Goal: Task Accomplishment & Management: Use online tool/utility

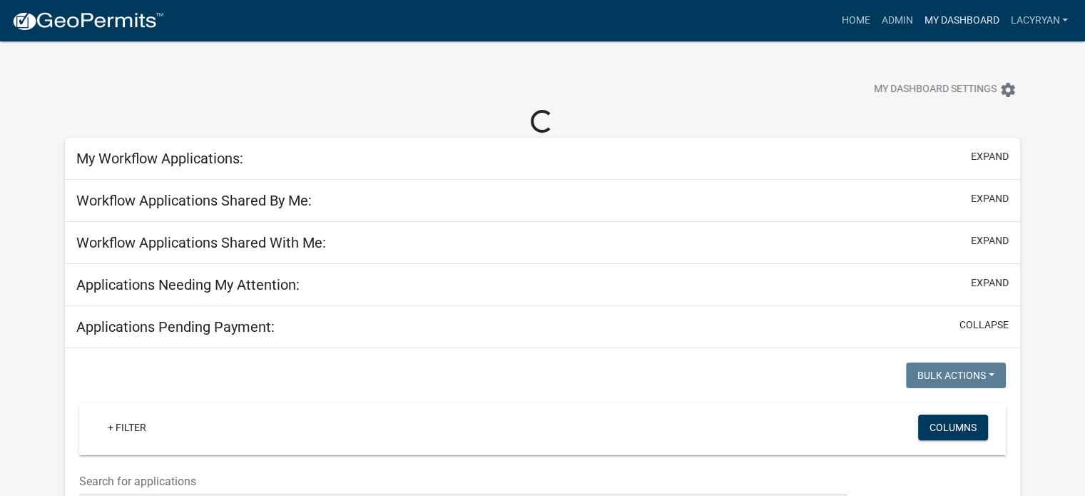
click at [918, 24] on link "My Dashboard" at bounding box center [961, 20] width 86 height 27
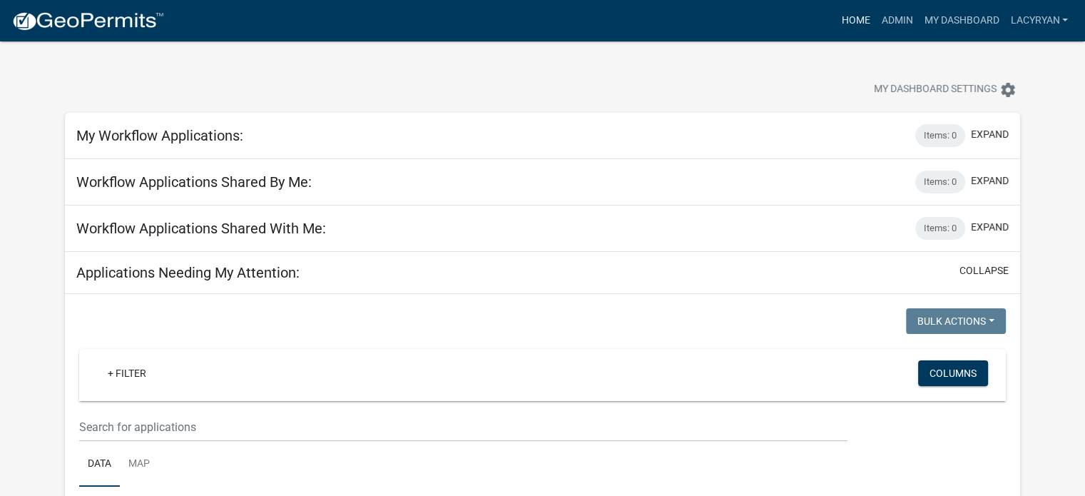
click at [836, 24] on link "Home" at bounding box center [856, 20] width 40 height 27
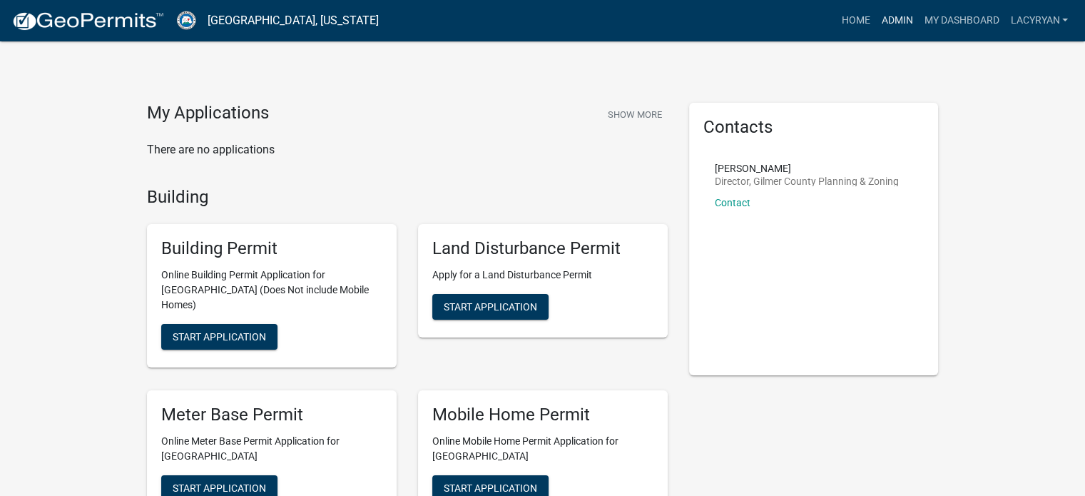
click at [893, 17] on link "Admin" at bounding box center [897, 20] width 43 height 27
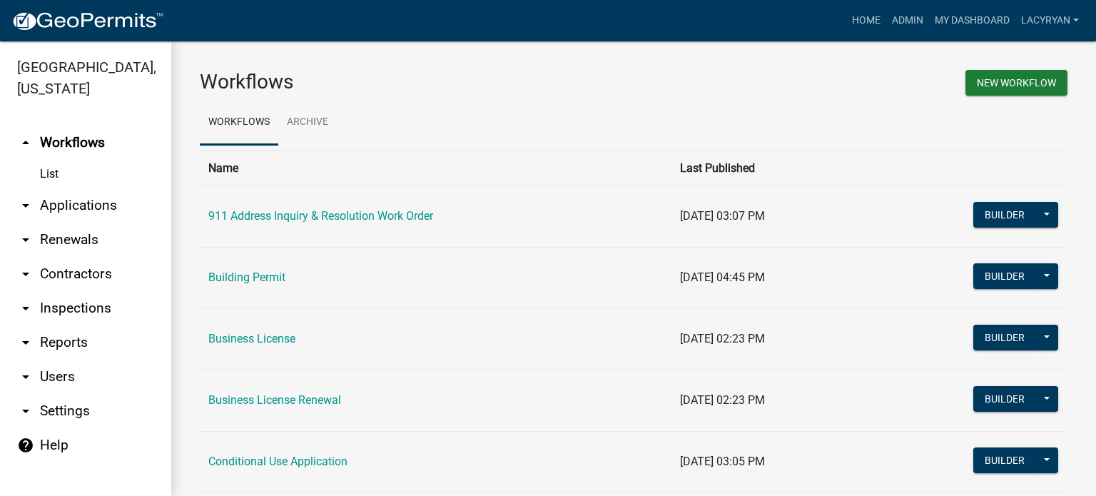
scroll to position [6, 0]
click at [71, 428] on link "arrow_drop_down Settings" at bounding box center [85, 411] width 171 height 34
select select "0ff1498b-3324-42e1-960a-a8ff1c07b458"
select select "GA"
select select "Eastern Standard Time"
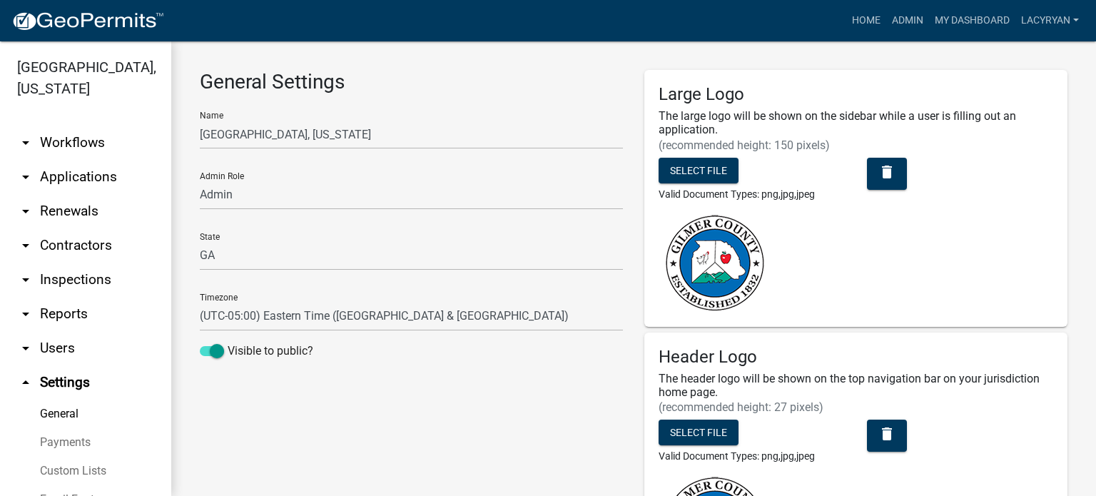
scroll to position [166, 0]
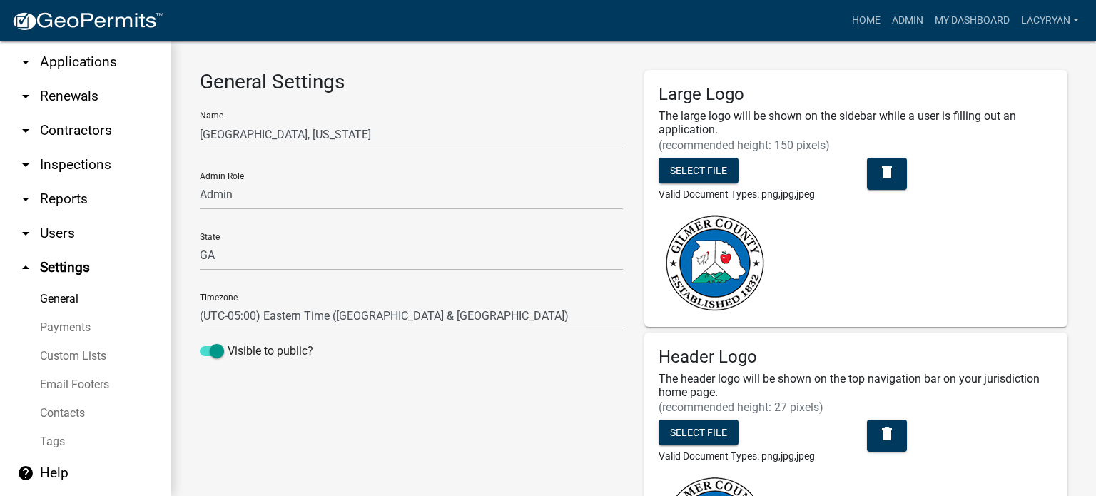
click at [83, 182] on link "arrow_drop_down Reports" at bounding box center [85, 199] width 171 height 34
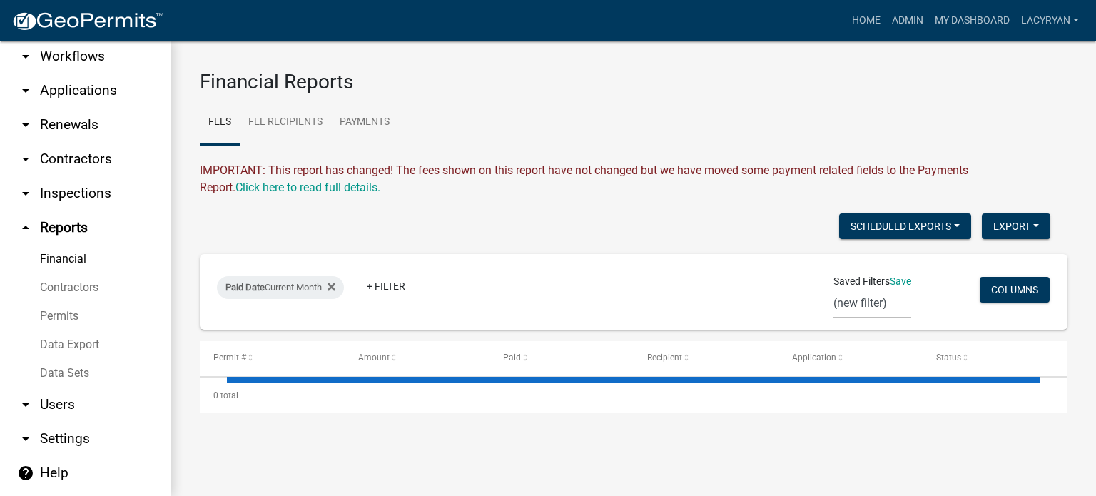
scroll to position [134, 0]
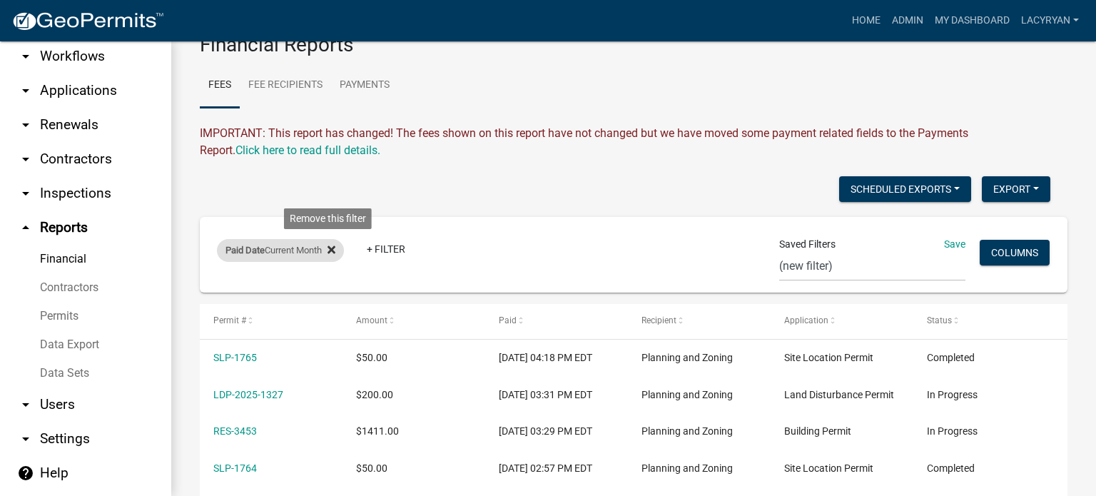
click at [334, 262] on fa-icon at bounding box center [329, 250] width 14 height 23
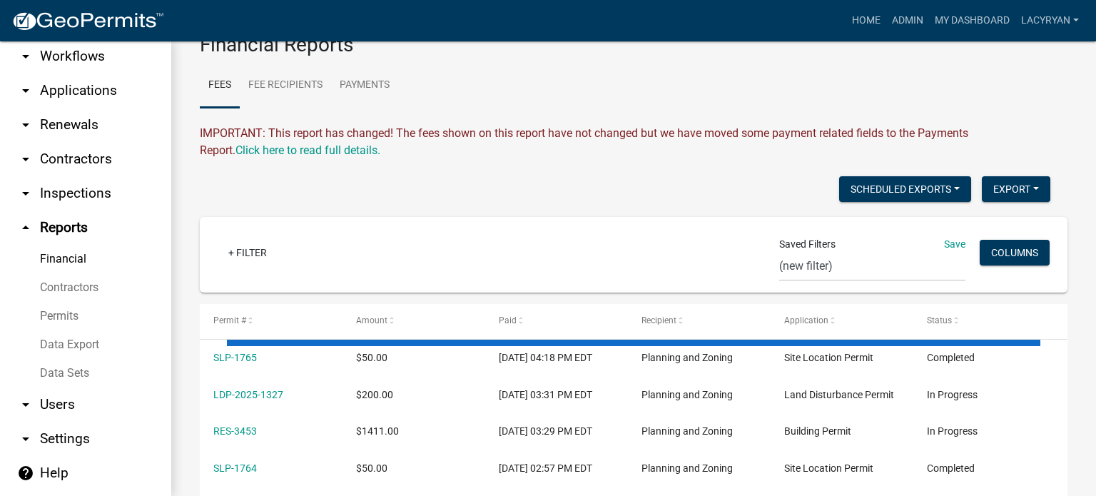
click at [88, 332] on link "Data Export" at bounding box center [85, 344] width 171 height 29
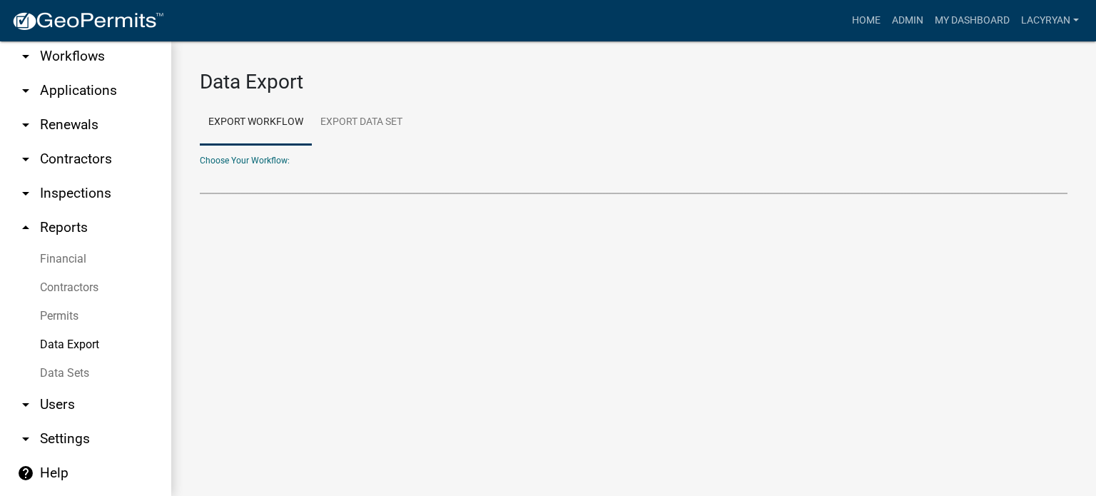
click at [257, 192] on select "911 Address Inquiry & Resolution Work Order Building [DEMOGRAPHIC_DATA] Registr…" at bounding box center [634, 179] width 868 height 29
select select "4: Object"
click at [200, 176] on select "911 Address Inquiry & Resolution Work Order Building [DEMOGRAPHIC_DATA] Registr…" at bounding box center [634, 179] width 868 height 29
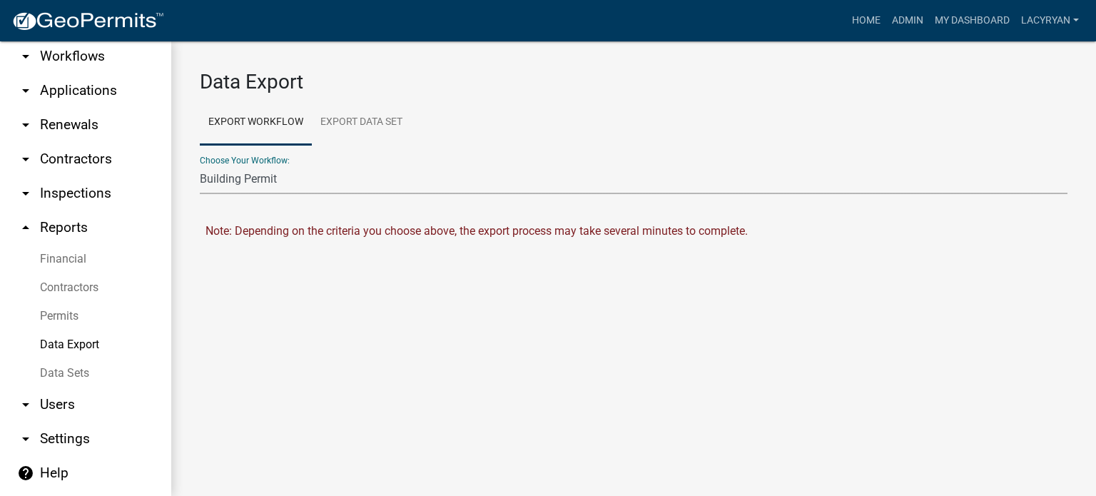
select select "0: null"
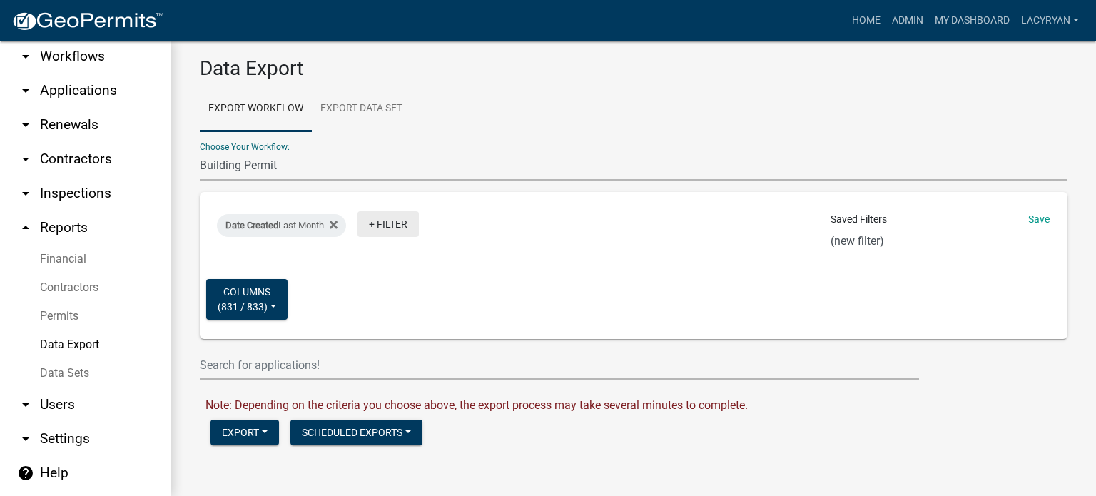
scroll to position [64, 0]
click at [252, 432] on button "Export" at bounding box center [244, 433] width 69 height 26
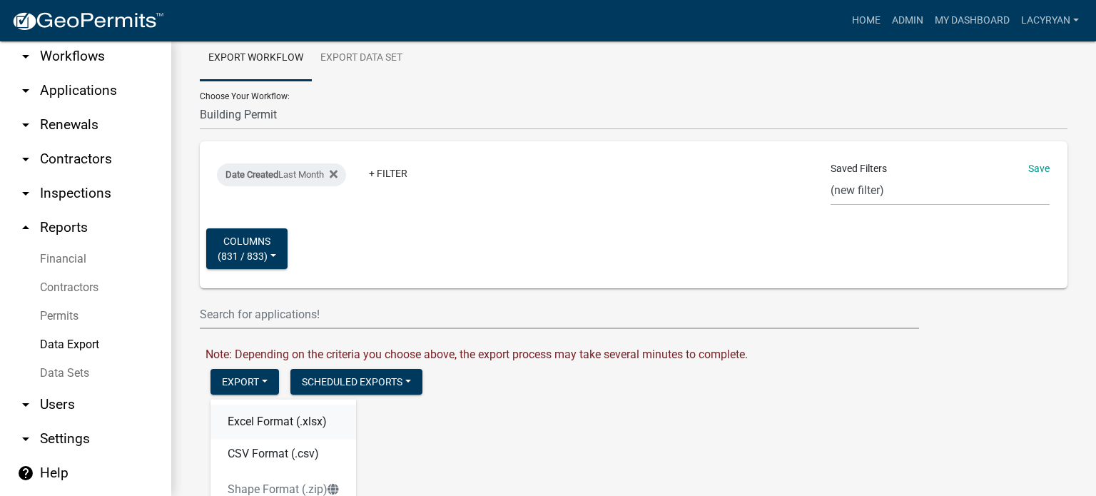
click at [268, 439] on button "Excel Format (.xlsx)" at bounding box center [283, 422] width 146 height 34
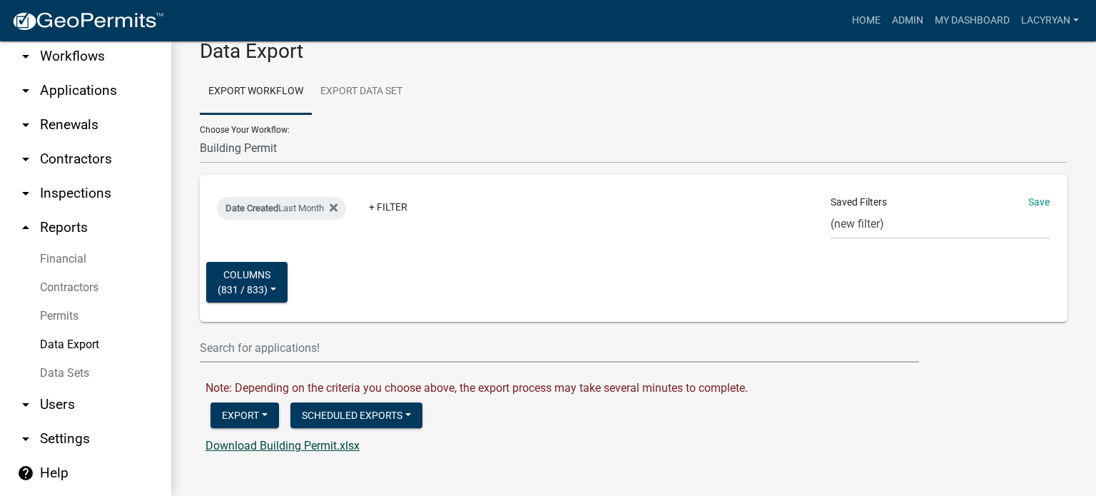
click at [268, 452] on link "Download Building Permit.xlsx" at bounding box center [283, 446] width 154 height 14
click at [280, 134] on select "911 Address Inquiry & Resolution Work Order Building [DEMOGRAPHIC_DATA] Registr…" at bounding box center [634, 148] width 868 height 29
select select "14: Object"
click at [200, 163] on select "911 Address Inquiry & Resolution Work Order Building [DEMOGRAPHIC_DATA] Registr…" at bounding box center [634, 148] width 868 height 29
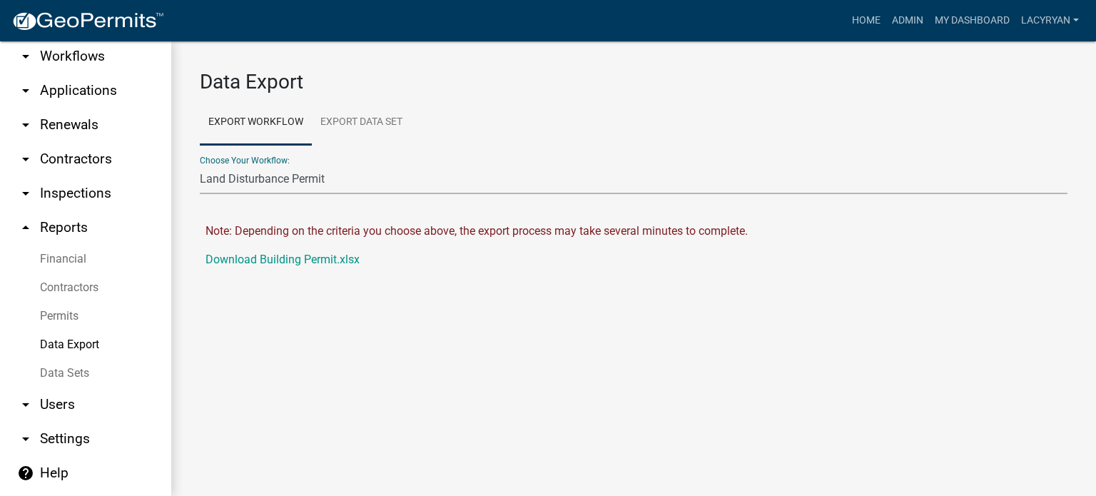
scroll to position [0, 0]
select select "0: null"
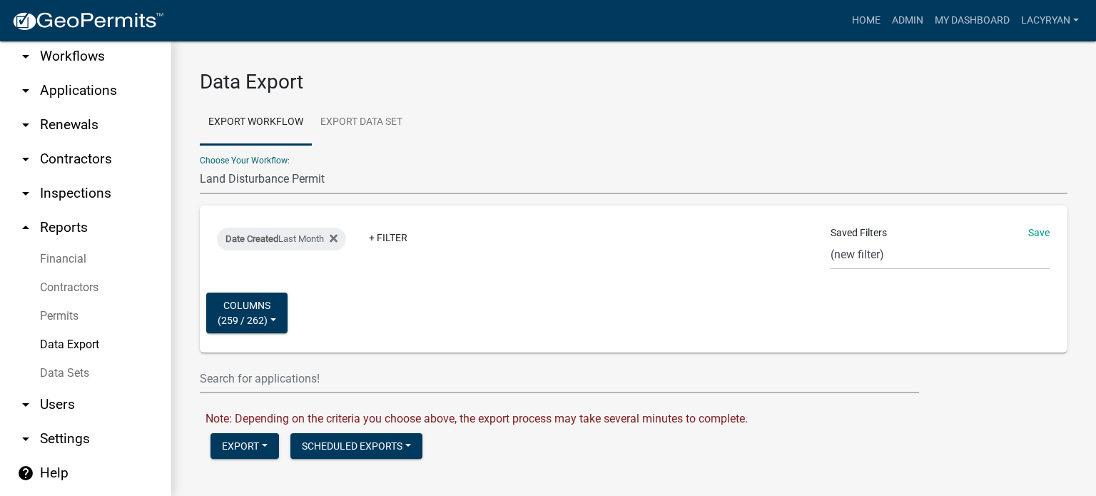
scroll to position [64, 0]
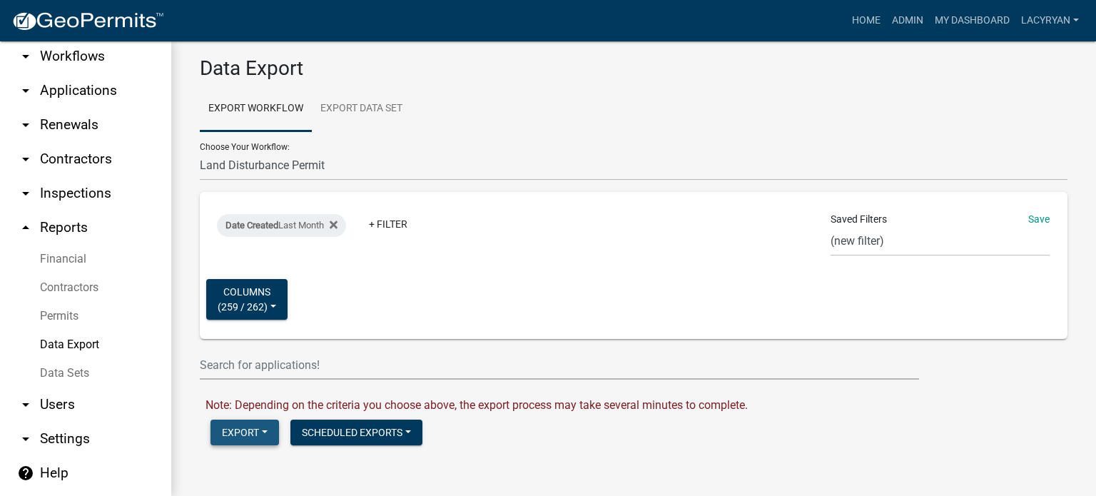
click at [253, 428] on button "Export" at bounding box center [244, 433] width 69 height 26
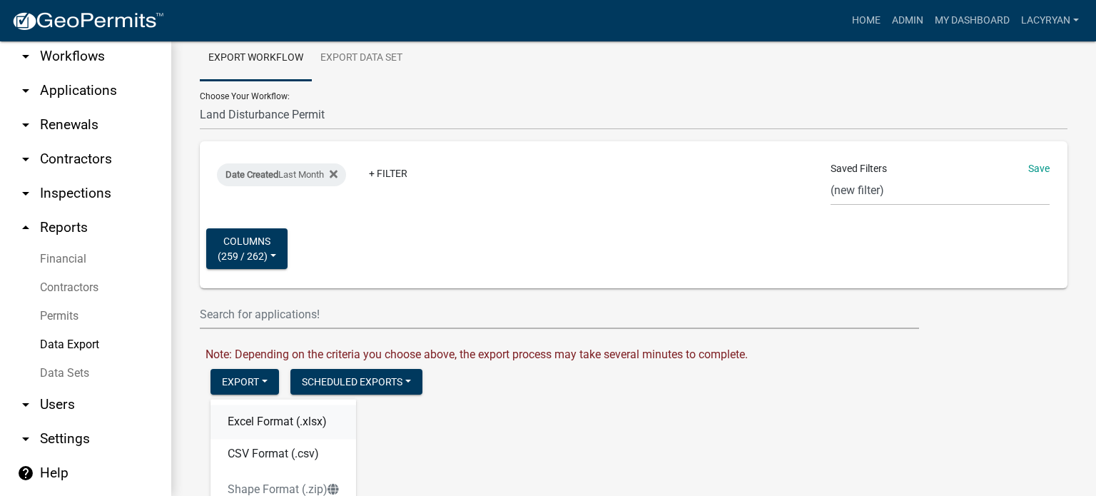
click at [263, 439] on button "Excel Format (.xlsx)" at bounding box center [283, 422] width 146 height 34
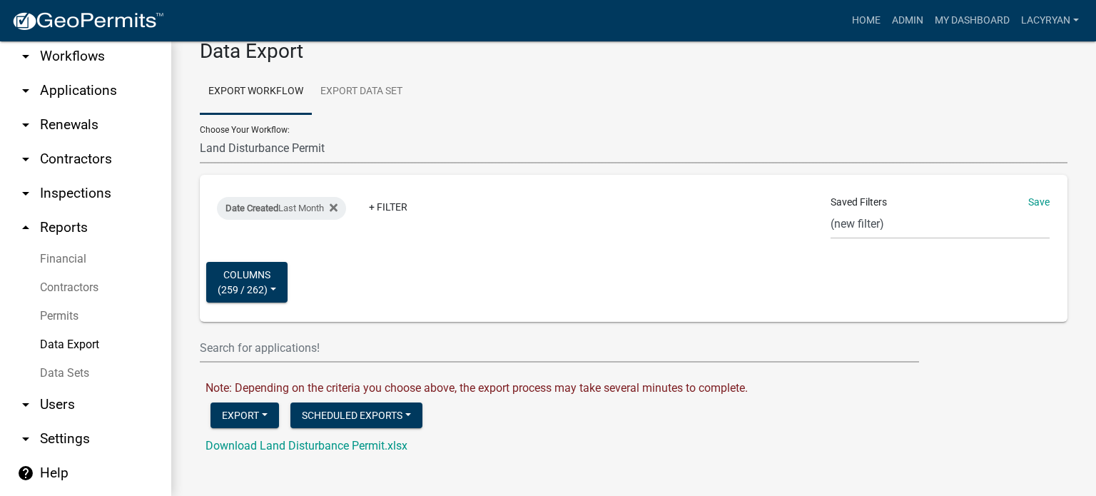
drag, startPoint x: 688, startPoint y: 120, endPoint x: 650, endPoint y: 142, distance: 43.8
click at [688, 134] on select "911 Address Inquiry & Resolution Work Order Building [DEMOGRAPHIC_DATA] Registr…" at bounding box center [634, 148] width 868 height 29
click at [369, 84] on link "Export Data Set" at bounding box center [361, 92] width 99 height 46
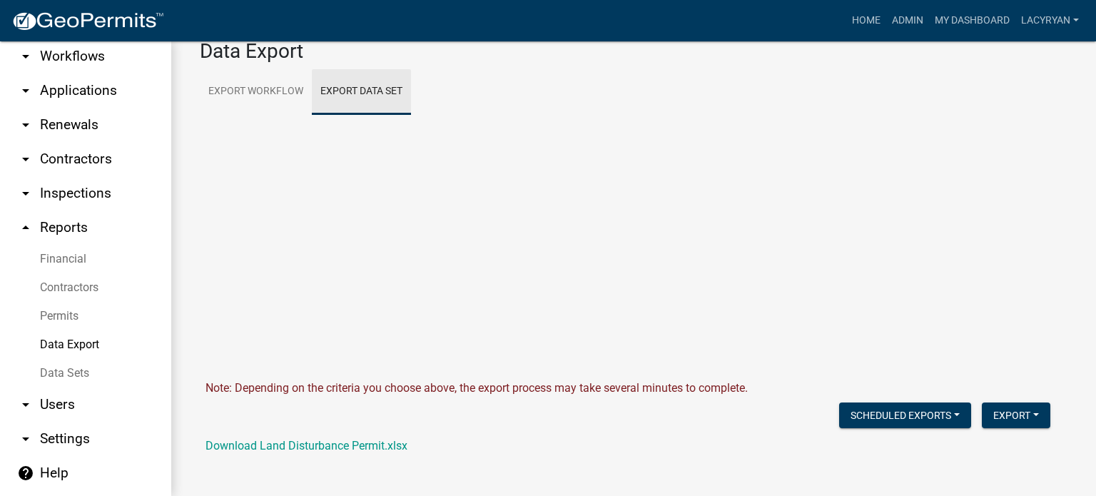
scroll to position [0, 0]
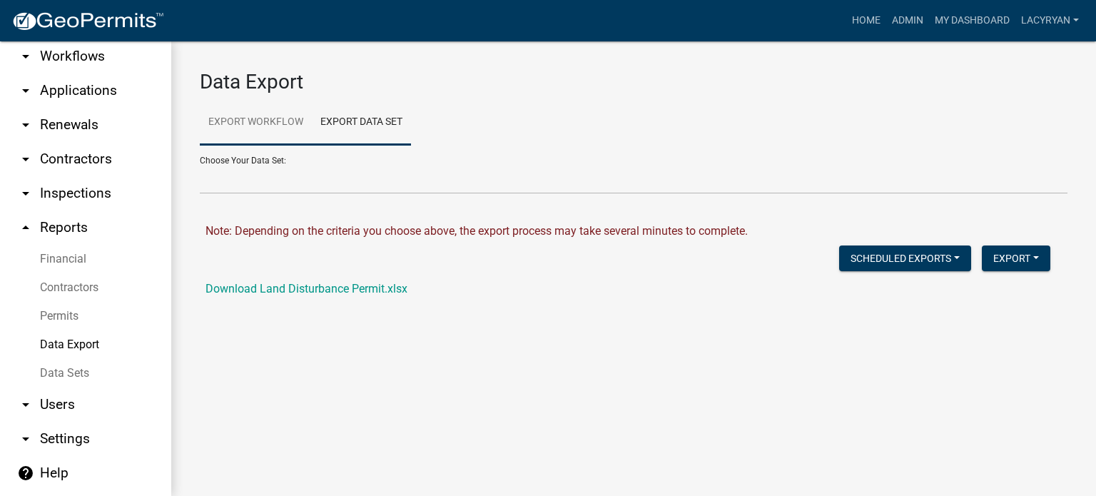
click at [266, 119] on link "Export Workflow" at bounding box center [256, 123] width 112 height 46
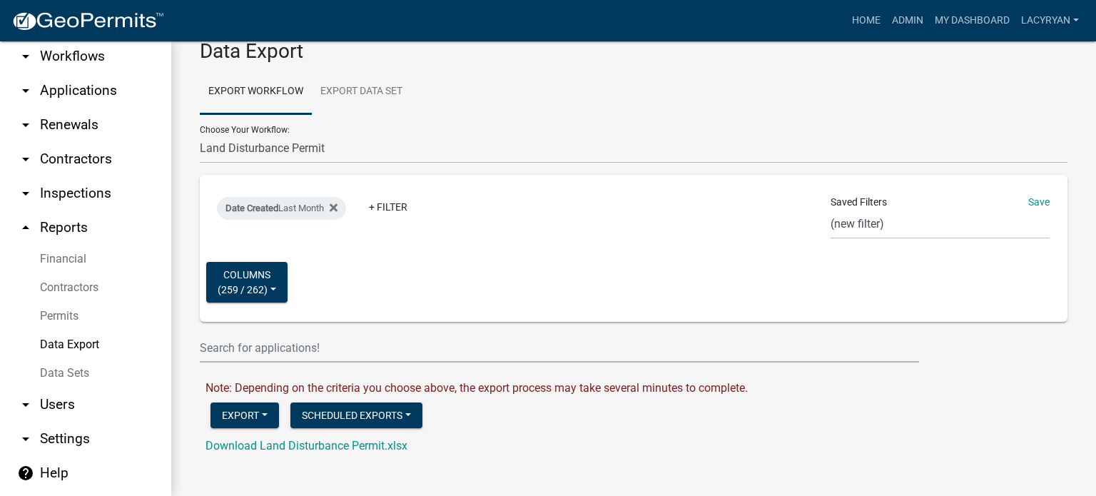
scroll to position [83, 0]
click at [245, 407] on button "Export" at bounding box center [244, 415] width 69 height 26
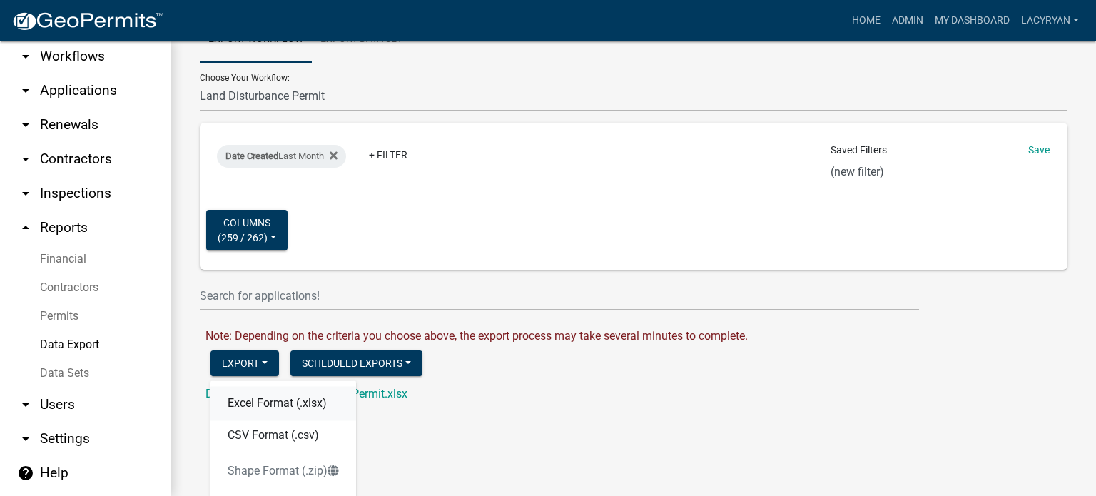
click at [240, 420] on button "Excel Format (.xlsx)" at bounding box center [283, 403] width 146 height 34
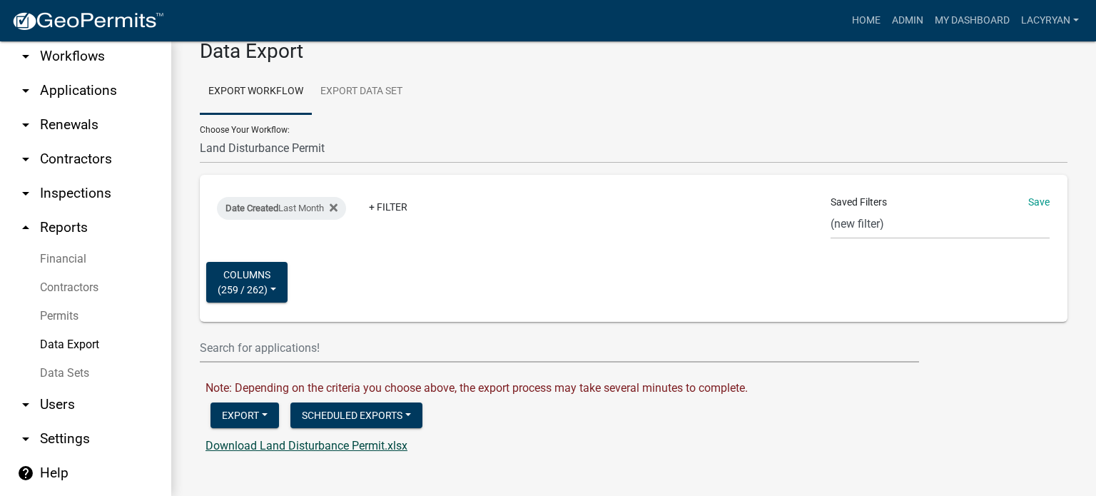
click at [387, 447] on link "Download Land Disturbance Permit.xlsx" at bounding box center [307, 446] width 202 height 14
click at [264, 134] on select "911 Address Inquiry & Resolution Work Order Building [DEMOGRAPHIC_DATA] Registr…" at bounding box center [634, 148] width 868 height 29
select select "15: Object"
click at [200, 163] on select "911 Address Inquiry & Resolution Work Order Building [DEMOGRAPHIC_DATA] Registr…" at bounding box center [634, 148] width 868 height 29
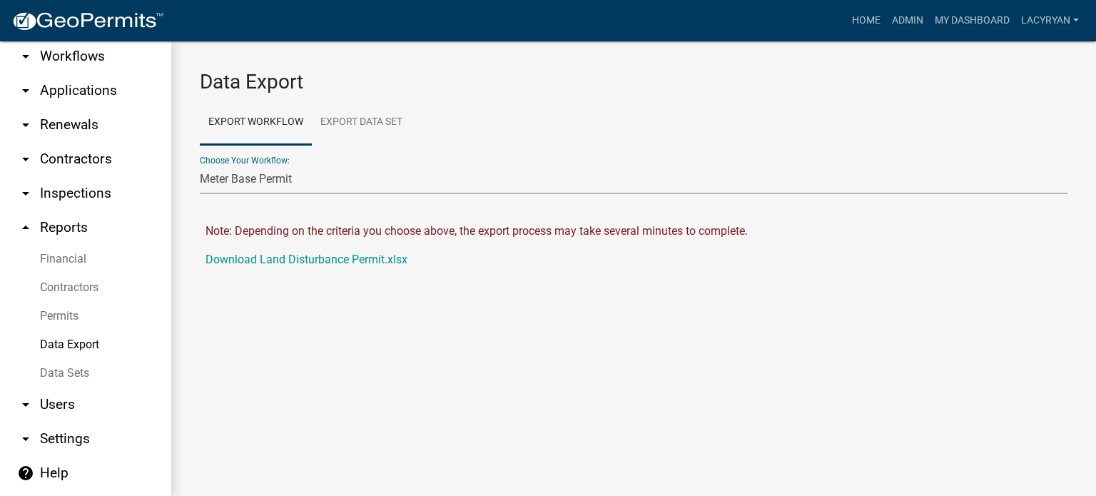
scroll to position [0, 0]
select select "0: null"
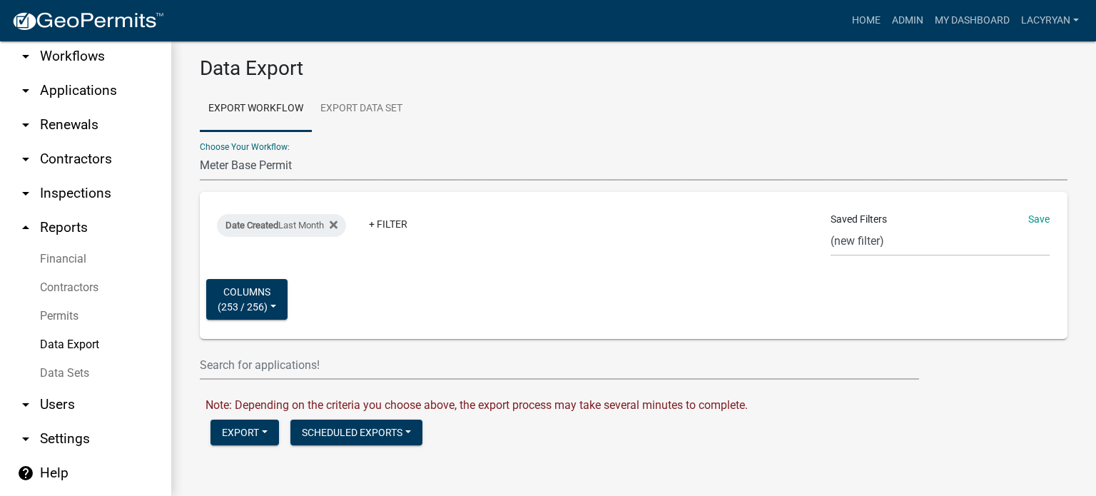
scroll to position [64, 0]
click at [256, 426] on button "Export" at bounding box center [244, 433] width 69 height 26
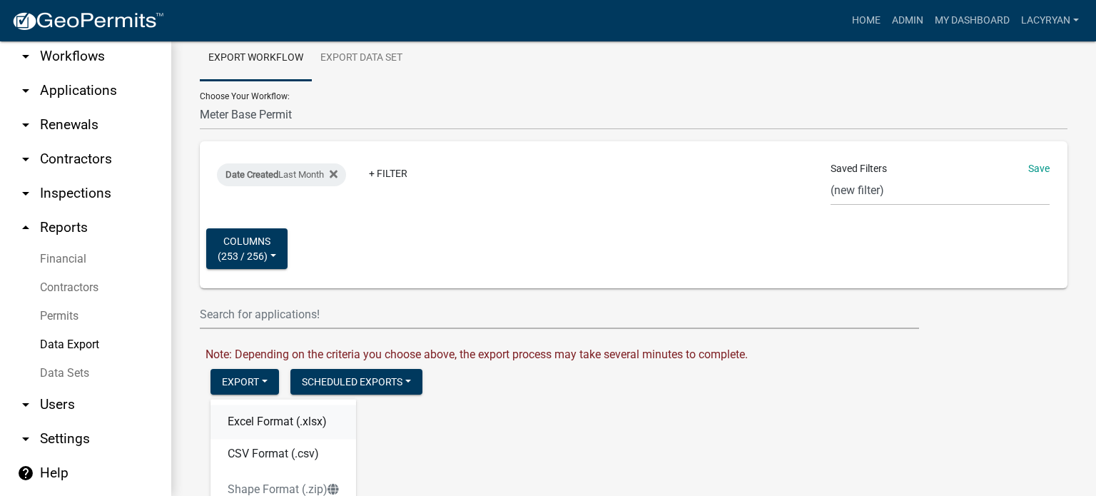
click at [257, 439] on button "Excel Format (.xlsx)" at bounding box center [283, 422] width 146 height 34
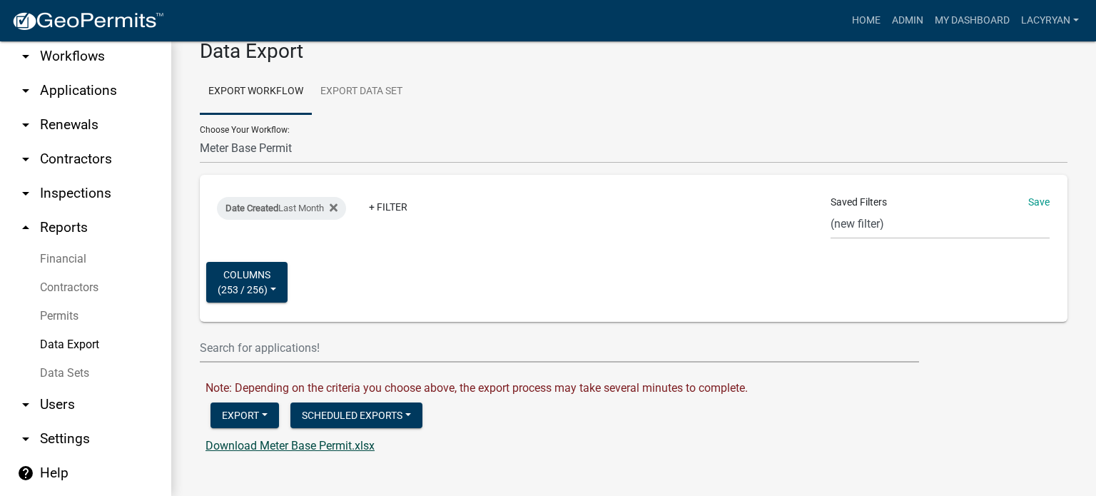
click at [362, 452] on link "Download Meter Base Permit.xlsx" at bounding box center [290, 446] width 169 height 14
click at [223, 134] on select "911 Address Inquiry & Resolution Work Order Building [DEMOGRAPHIC_DATA] Registr…" at bounding box center [634, 148] width 868 height 29
select select "16: Object"
click at [200, 163] on select "911 Address Inquiry & Resolution Work Order Building [DEMOGRAPHIC_DATA] Registr…" at bounding box center [634, 148] width 868 height 29
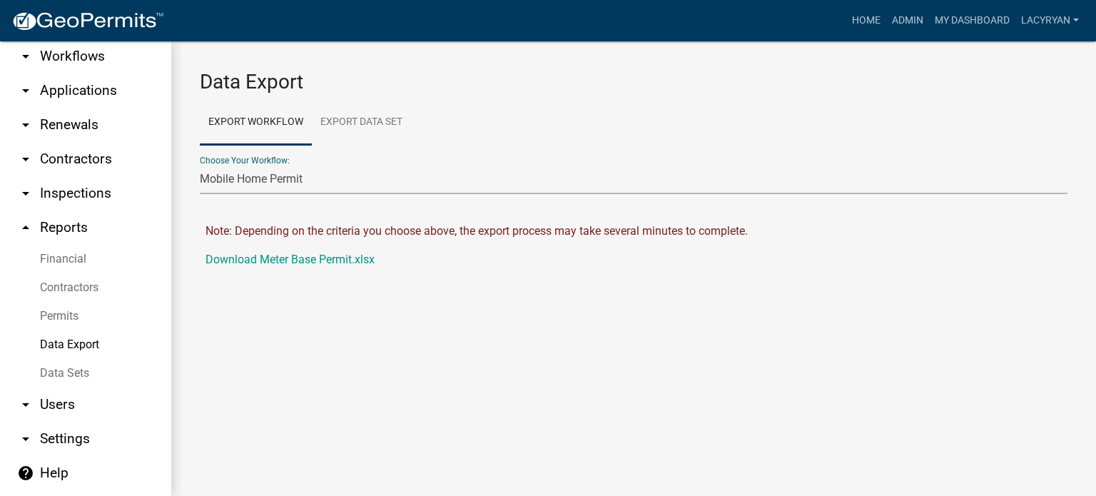
scroll to position [0, 0]
select select "0: null"
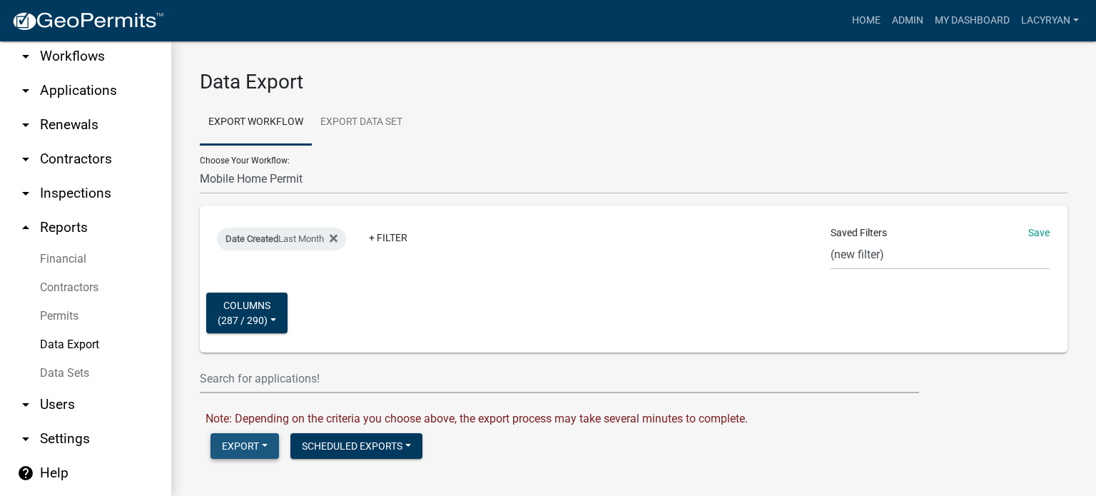
click at [278, 459] on button "Export" at bounding box center [244, 446] width 69 height 26
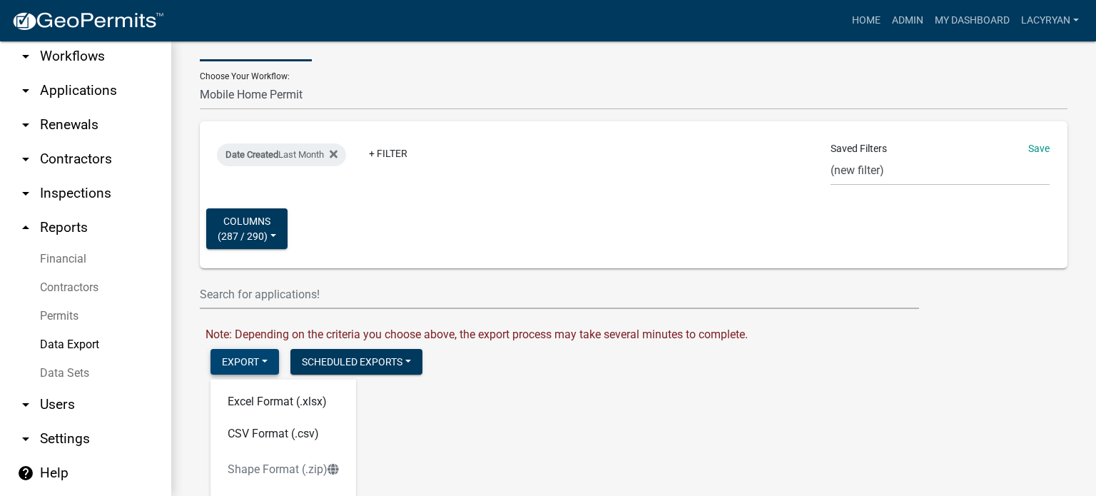
scroll to position [143, 0]
click at [256, 385] on button "Excel Format (.xlsx)" at bounding box center [283, 402] width 146 height 34
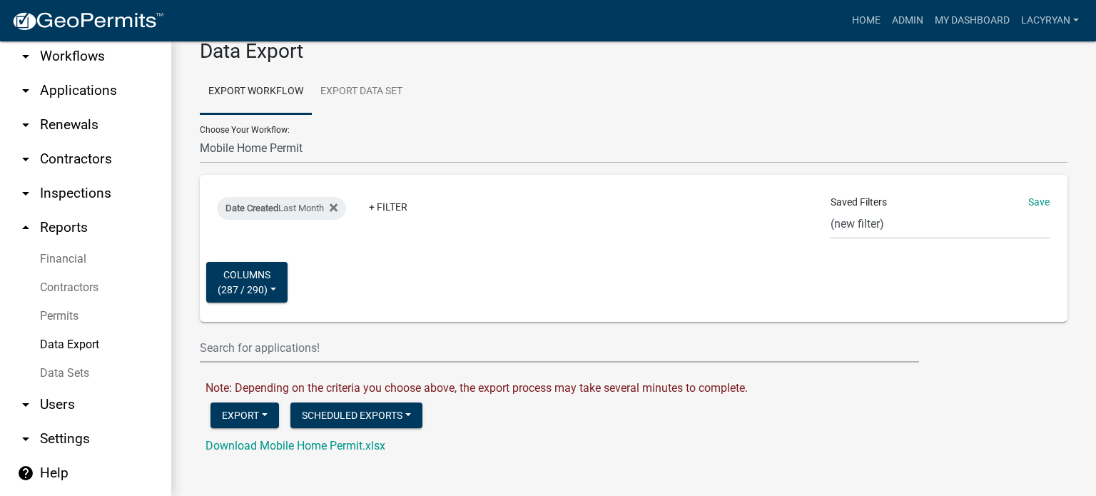
scroll to position [83, 0]
click at [333, 445] on link "Download Mobile Home Permit.xlsx" at bounding box center [296, 446] width 180 height 14
click at [273, 134] on select "911 Address Inquiry & Resolution Work Order Building [DEMOGRAPHIC_DATA] Registr…" at bounding box center [634, 148] width 868 height 29
select select "22: Object"
click at [200, 163] on select "911 Address Inquiry & Resolution Work Order Building [DEMOGRAPHIC_DATA] Registr…" at bounding box center [634, 148] width 868 height 29
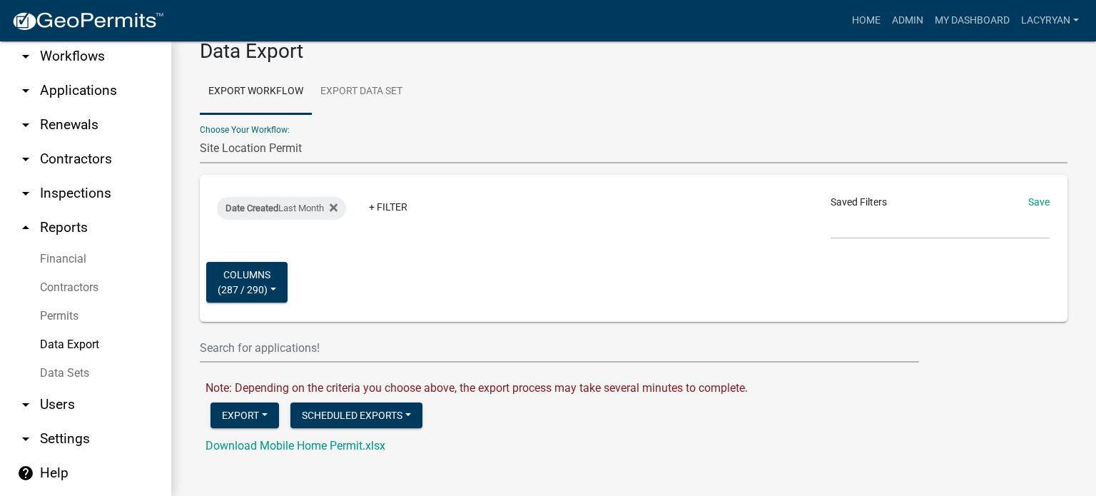
scroll to position [0, 0]
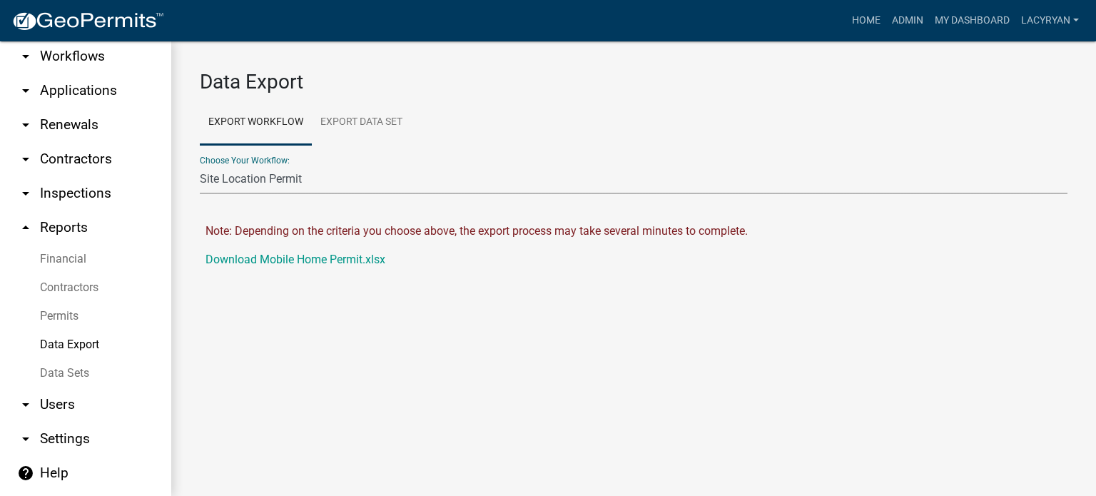
select select "0: null"
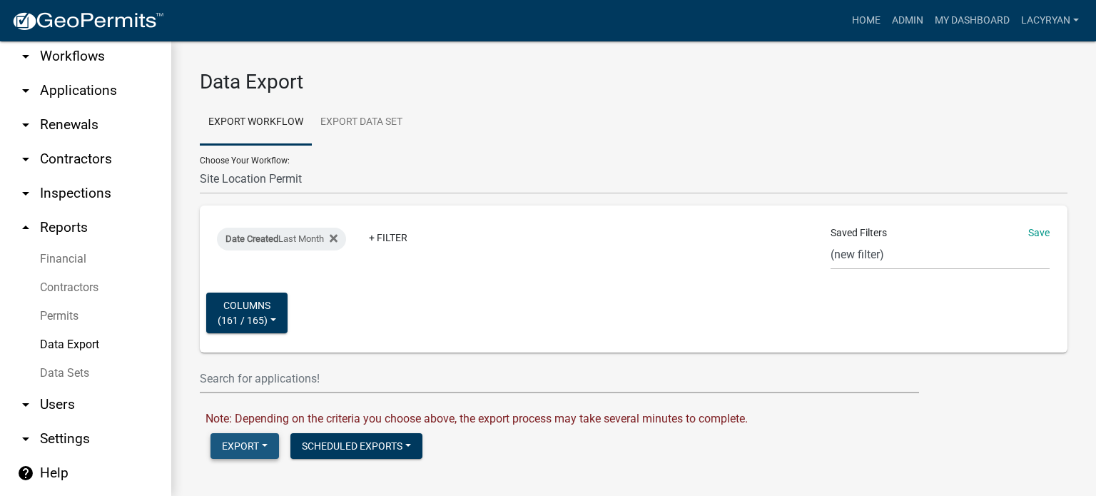
click at [256, 459] on button "Export" at bounding box center [244, 446] width 69 height 26
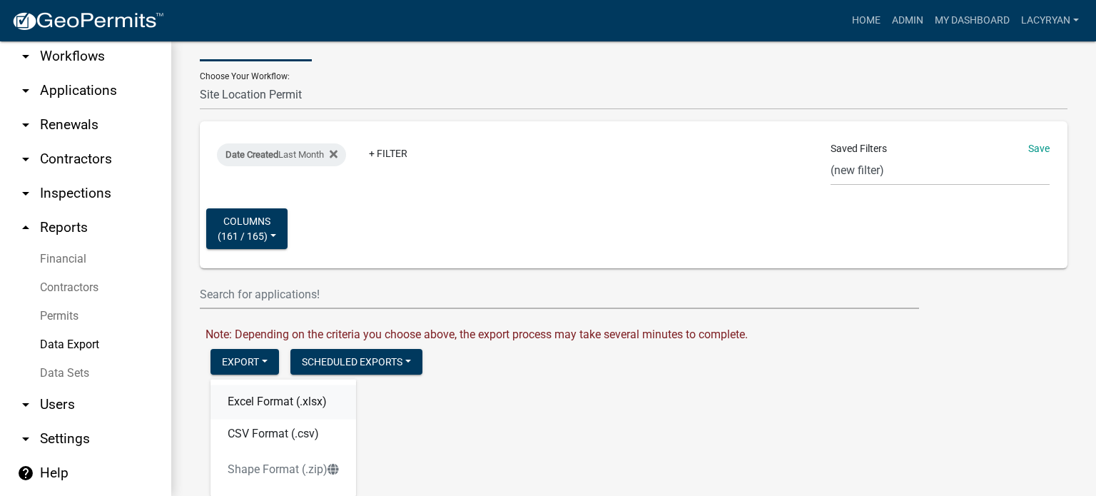
click at [278, 388] on button "Excel Format (.xlsx)" at bounding box center [283, 402] width 146 height 34
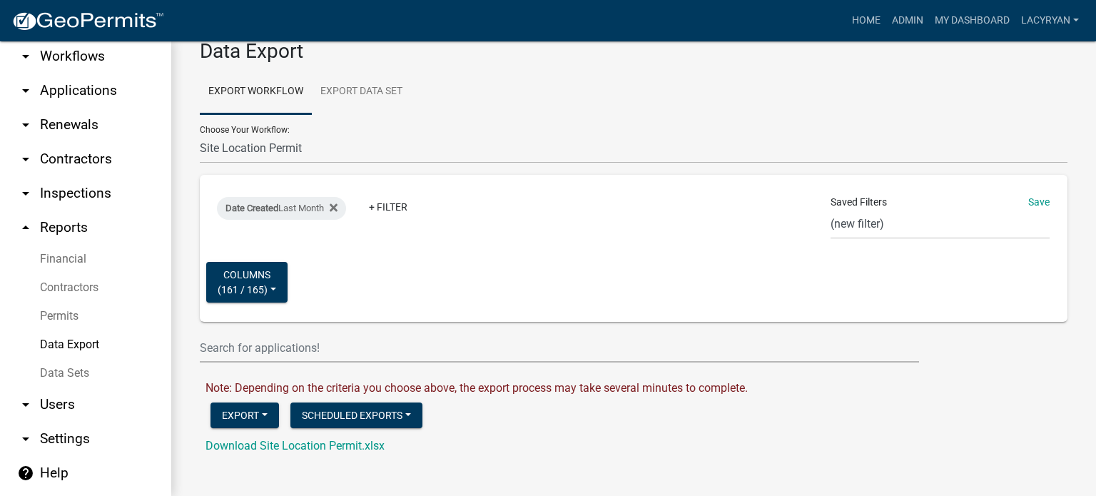
scroll to position [83, 0]
click at [343, 441] on link "Download Site Location Permit.xlsx" at bounding box center [295, 446] width 179 height 14
click at [267, 134] on select "911 Address Inquiry & Resolution Work Order Building [DEMOGRAPHIC_DATA] Registr…" at bounding box center [634, 148] width 868 height 29
click at [390, 114] on div "Choose Your Workflow: 911 Address Inquiry & Resolution Work Order Building [DEM…" at bounding box center [634, 138] width 868 height 49
